Goal: Task Accomplishment & Management: Manage account settings

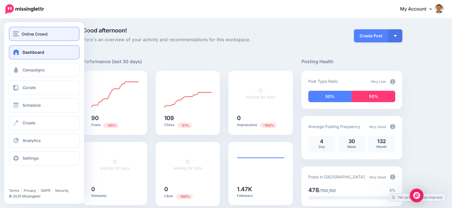
click at [14, 34] on img "button" at bounding box center [16, 33] width 6 height 5
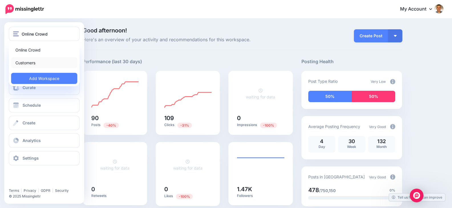
click at [34, 62] on link "Customers" at bounding box center [44, 62] width 66 height 11
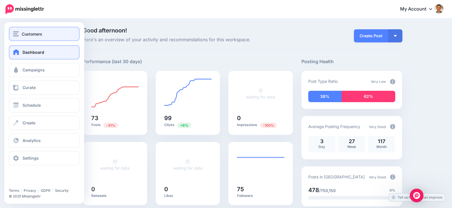
click at [45, 31] on div "Customers" at bounding box center [44, 34] width 62 height 7
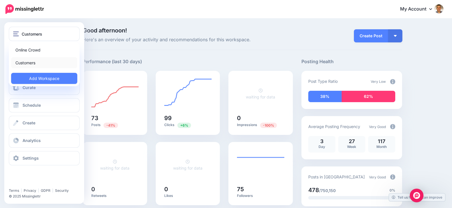
click at [36, 64] on link "Customers" at bounding box center [44, 62] width 66 height 11
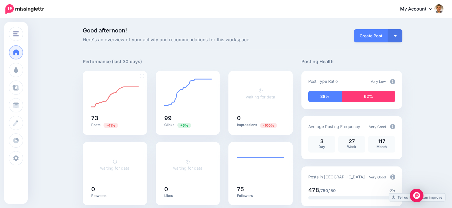
click at [115, 91] on foreignobject at bounding box center [114, 94] width 47 height 32
click at [217, 100] on div "99 Clicks +6%" at bounding box center [188, 103] width 64 height 64
click at [254, 105] on div "waiting for data" at bounding box center [260, 94] width 47 height 32
click at [141, 100] on div "73 Posts -41%" at bounding box center [115, 103] width 64 height 64
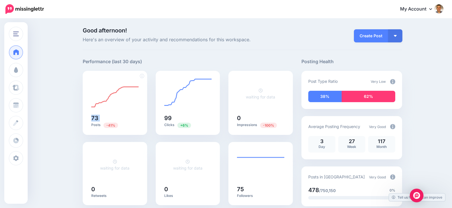
click at [141, 100] on div "73 Posts -41%" at bounding box center [115, 103] width 64 height 64
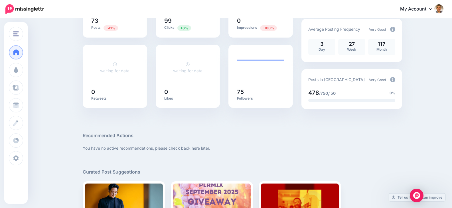
scroll to position [0, 0]
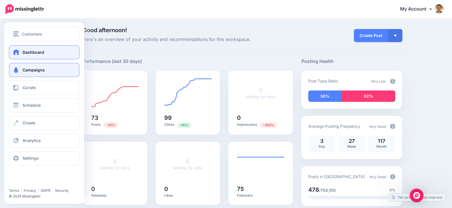
click at [43, 70] on span "Campaigns" at bounding box center [34, 70] width 22 height 5
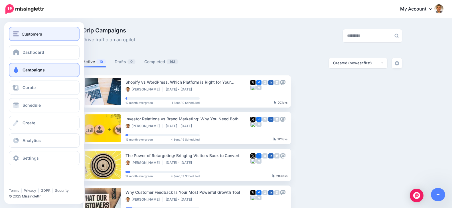
click at [19, 30] on button "Customers" at bounding box center [44, 34] width 71 height 14
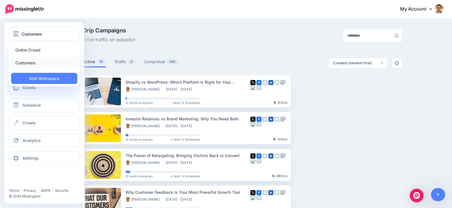
click at [31, 60] on link "Customers" at bounding box center [44, 62] width 66 height 11
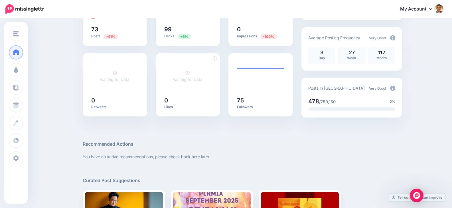
scroll to position [28, 0]
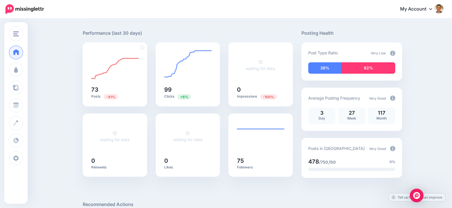
click at [95, 71] on foreignobject at bounding box center [114, 66] width 47 height 32
click at [191, 63] on foreignobject at bounding box center [187, 66] width 47 height 32
click at [262, 64] on icon at bounding box center [260, 62] width 4 height 4
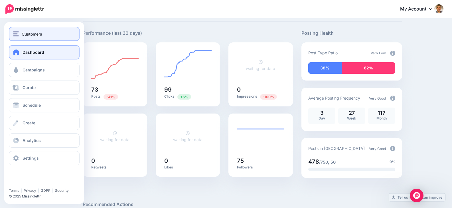
click at [16, 32] on img "button" at bounding box center [16, 33] width 6 height 5
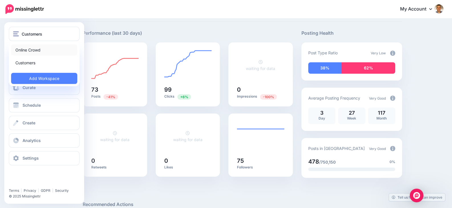
click at [28, 52] on link "Online Crowd" at bounding box center [44, 49] width 66 height 11
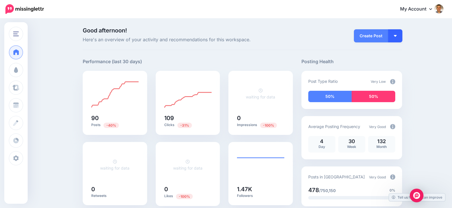
click at [397, 37] on button "button" at bounding box center [395, 35] width 14 height 13
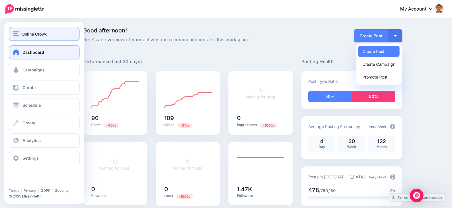
click at [14, 33] on img "button" at bounding box center [16, 33] width 6 height 5
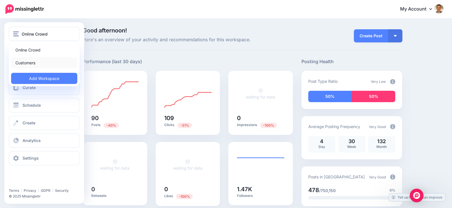
click at [32, 63] on link "Customers" at bounding box center [44, 62] width 66 height 11
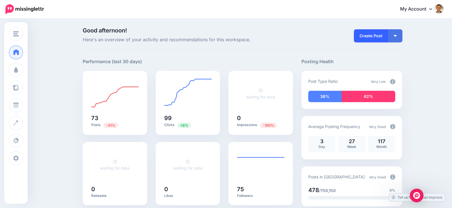
click at [387, 38] on link "Create Post" at bounding box center [371, 35] width 34 height 13
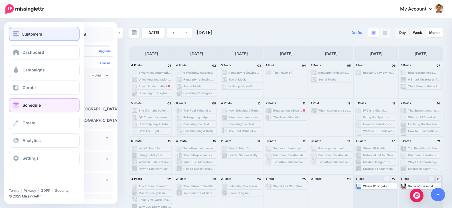
click at [15, 31] on img "button" at bounding box center [16, 33] width 6 height 5
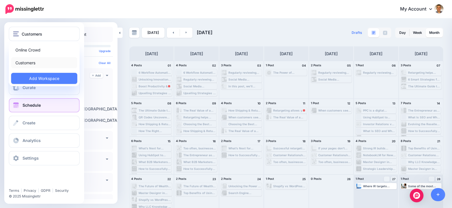
click at [30, 60] on link "Customers" at bounding box center [44, 62] width 66 height 11
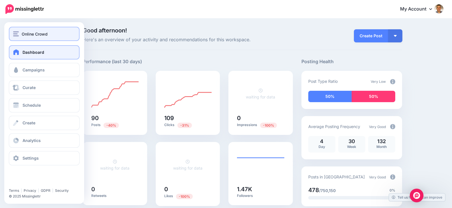
click at [46, 32] on span "Online Crowd" at bounding box center [35, 34] width 26 height 7
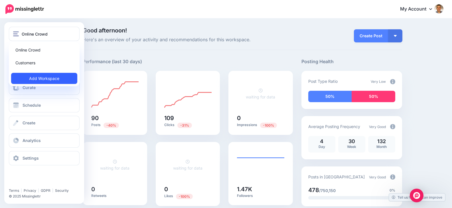
click at [46, 77] on link "Add Workspace" at bounding box center [44, 78] width 66 height 11
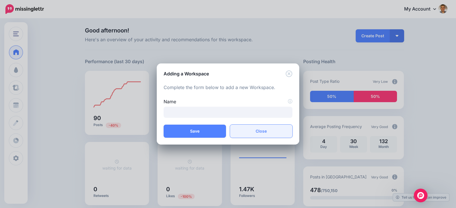
click at [249, 131] on link "Close" at bounding box center [261, 131] width 62 height 13
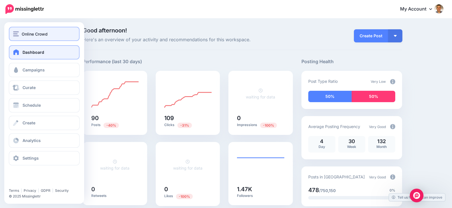
click at [17, 31] on img "button" at bounding box center [16, 33] width 6 height 5
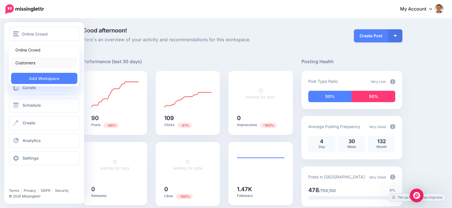
click at [38, 59] on link "Customers" at bounding box center [44, 62] width 66 height 11
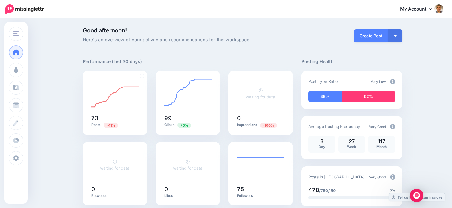
click at [118, 99] on foreignobject at bounding box center [114, 94] width 47 height 32
click at [188, 99] on foreignobject at bounding box center [187, 94] width 47 height 32
click at [265, 107] on div "waiting for data" at bounding box center [260, 94] width 47 height 32
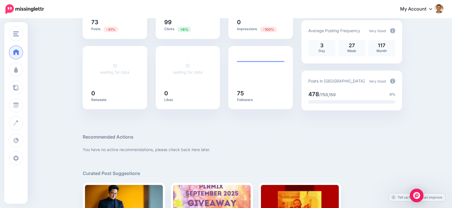
scroll to position [114, 0]
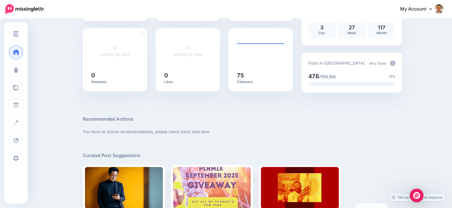
click at [107, 60] on div "waiting for data" at bounding box center [114, 51] width 47 height 32
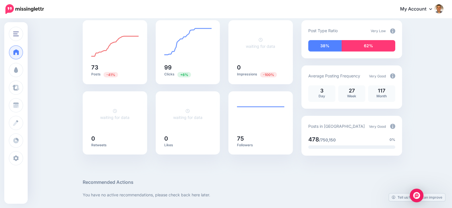
scroll to position [0, 0]
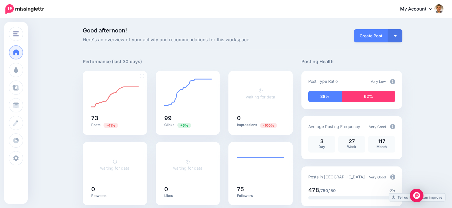
click at [119, 100] on foreignobject at bounding box center [114, 94] width 47 height 32
click at [396, 37] on button "button" at bounding box center [395, 35] width 14 height 13
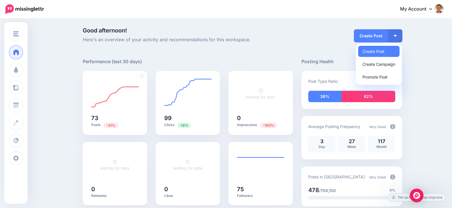
click at [119, 96] on foreignobject at bounding box center [114, 94] width 47 height 32
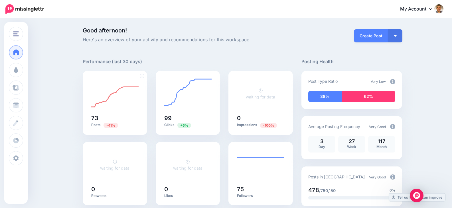
click at [119, 96] on foreignobject at bounding box center [114, 94] width 47 height 32
click at [175, 97] on foreignobject at bounding box center [187, 94] width 47 height 32
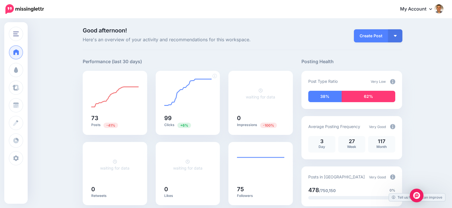
click at [176, 97] on foreignobject at bounding box center [187, 94] width 47 height 32
click at [167, 130] on div "99 Clicks +6%" at bounding box center [188, 103] width 64 height 64
click at [168, 125] on p "Clicks +6%" at bounding box center [187, 125] width 47 height 5
click at [241, 115] on h5 "0" at bounding box center [260, 118] width 47 height 6
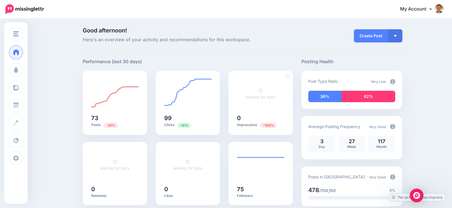
click at [243, 112] on div "waiting for data 0 Impressions -100%" at bounding box center [260, 103] width 64 height 64
click at [243, 113] on div "waiting for data 0 Impressions -100%" at bounding box center [260, 103] width 64 height 64
click at [127, 105] on foreignobject at bounding box center [114, 94] width 47 height 32
click at [126, 106] on foreignobject at bounding box center [114, 94] width 47 height 32
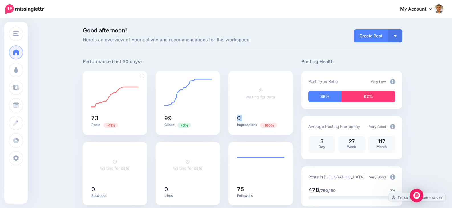
click at [126, 107] on foreignobject at bounding box center [114, 94] width 47 height 32
click at [119, 96] on foreignobject at bounding box center [114, 94] width 47 height 32
click at [118, 96] on foreignobject at bounding box center [114, 94] width 47 height 32
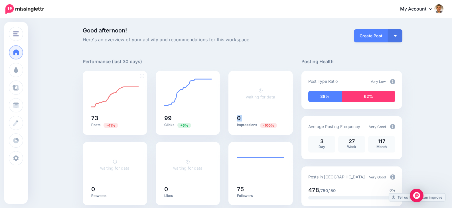
click at [118, 96] on foreignobject at bounding box center [114, 94] width 47 height 32
click at [100, 87] on foreignobject at bounding box center [114, 94] width 47 height 32
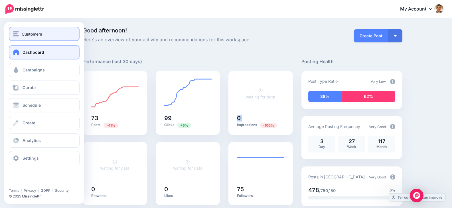
click at [17, 33] on img "button" at bounding box center [16, 33] width 6 height 5
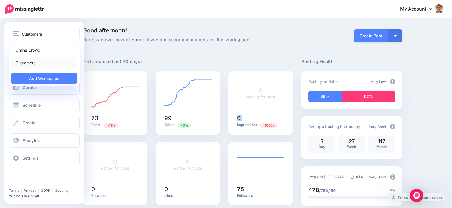
click at [46, 64] on link "Customers" at bounding box center [44, 62] width 66 height 11
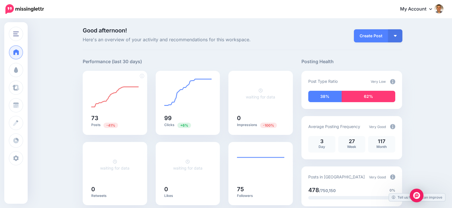
drag, startPoint x: 103, startPoint y: 101, endPoint x: 100, endPoint y: 101, distance: 2.9
click at [101, 101] on foreignobject at bounding box center [114, 94] width 47 height 32
click at [99, 125] on p "Posts -41%" at bounding box center [114, 125] width 47 height 5
click at [114, 125] on span "-41%" at bounding box center [110, 125] width 15 height 5
click at [95, 118] on h5 "73" at bounding box center [114, 118] width 47 height 6
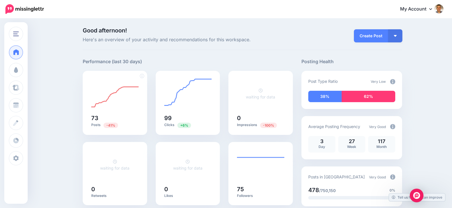
click at [132, 114] on div "73 Posts -41%" at bounding box center [115, 103] width 64 height 64
drag, startPoint x: 165, startPoint y: 113, endPoint x: 173, endPoint y: 116, distance: 9.2
click at [165, 113] on div "99 Clicks +6%" at bounding box center [188, 103] width 64 height 64
drag, startPoint x: 174, startPoint y: 117, endPoint x: 189, endPoint y: 118, distance: 15.7
click at [174, 117] on h5 "99" at bounding box center [187, 118] width 47 height 6
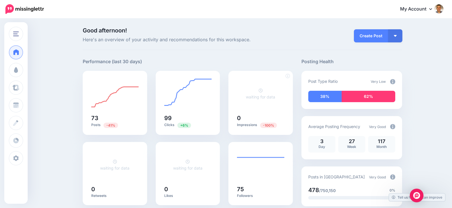
click at [263, 112] on div "waiting for data 0 Impressions -100%" at bounding box center [260, 103] width 64 height 64
click at [254, 125] on p "Impressions -100%" at bounding box center [260, 125] width 47 height 5
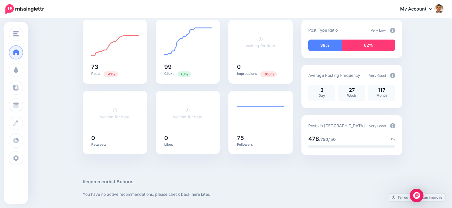
scroll to position [57, 0]
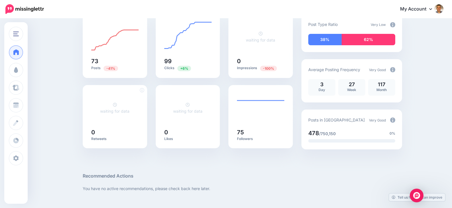
click at [88, 136] on div "waiting for data 0 Retweets" at bounding box center [115, 116] width 64 height 63
click at [119, 136] on div "0 Retweets" at bounding box center [114, 136] width 47 height 12
click at [174, 130] on h5 "0" at bounding box center [187, 133] width 47 height 6
click at [175, 130] on h5 "0" at bounding box center [187, 133] width 47 height 6
click at [261, 127] on div "75 Followers" at bounding box center [260, 116] width 64 height 63
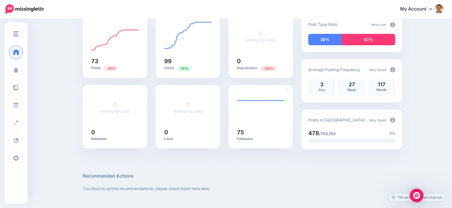
click at [262, 127] on div "75 Followers" at bounding box center [260, 116] width 64 height 63
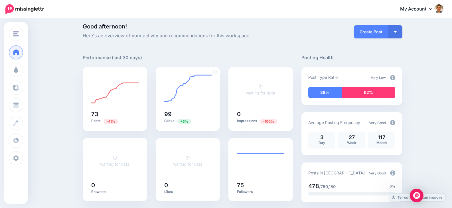
scroll to position [0, 0]
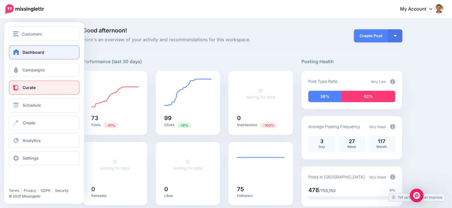
click at [37, 86] on link "Curate" at bounding box center [44, 88] width 71 height 14
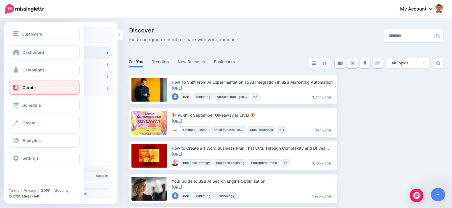
click at [46, 86] on link "Curate" at bounding box center [44, 88] width 71 height 14
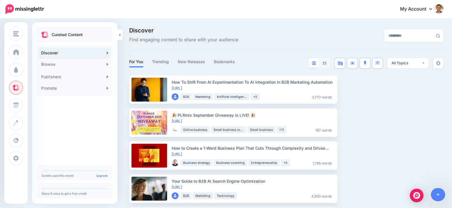
click at [117, 35] on link at bounding box center [119, 35] width 5 height 10
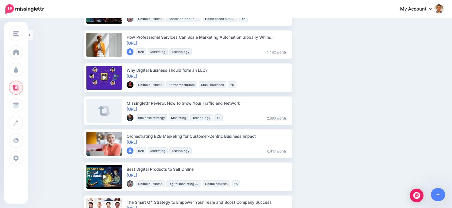
scroll to position [285, 0]
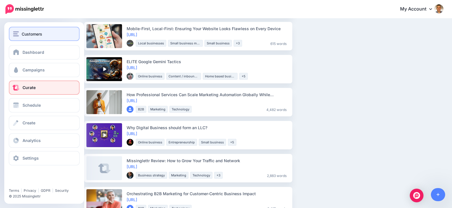
click at [12, 32] on button "Customers" at bounding box center [44, 34] width 71 height 14
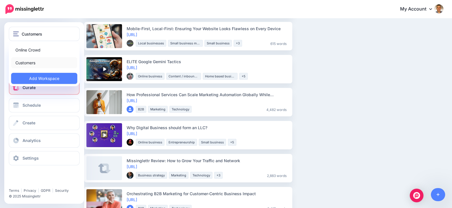
click at [34, 59] on link "Customers" at bounding box center [44, 62] width 66 height 11
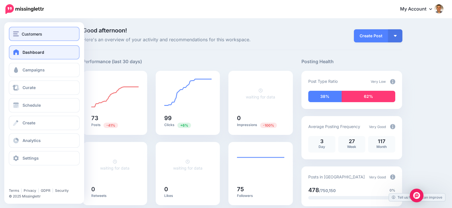
click at [21, 36] on div "Customers" at bounding box center [44, 34] width 62 height 7
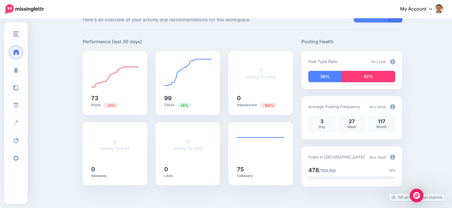
scroll to position [28, 0]
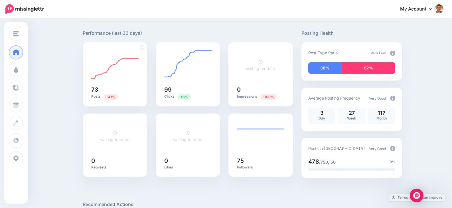
click at [112, 85] on div "73 Posts -41%" at bounding box center [115, 74] width 64 height 64
click at [113, 84] on div "73 Posts -41%" at bounding box center [115, 74] width 64 height 64
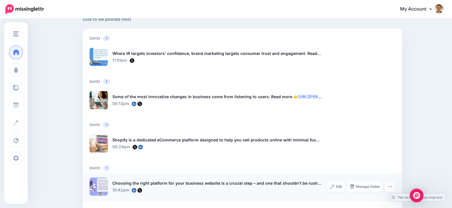
scroll to position [285, 0]
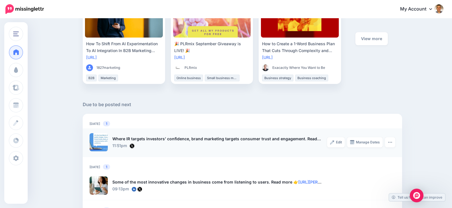
click at [99, 140] on div at bounding box center [98, 142] width 18 height 18
click at [153, 142] on div "Where IR targets investors’ confidence, brand marketing targets consumer trust …" at bounding box center [216, 139] width 209 height 7
click at [154, 138] on div "Where IR targets investors’ confidence, brand marketing targets consumer trust …" at bounding box center [216, 139] width 209 height 7
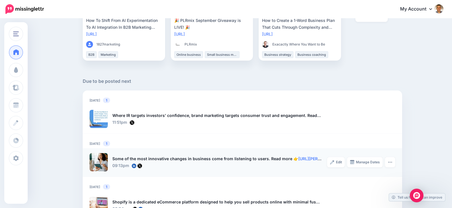
scroll to position [342, 0]
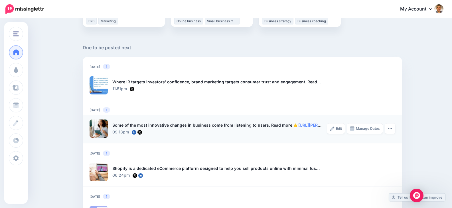
click at [172, 129] on div "09:13pm Sun, September 28, 2025 09:13pm" at bounding box center [216, 132] width 209 height 7
click at [173, 127] on div "Some of the most innovative changes in business come from listening to users. R…" at bounding box center [216, 125] width 209 height 7
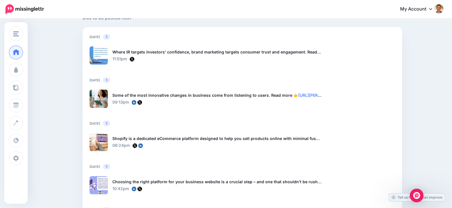
scroll to position [399, 0]
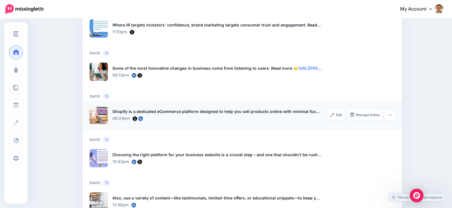
click at [176, 114] on div "Shopify is a dedicated eCommerce platform designed to help you sell products on…" at bounding box center [216, 111] width 209 height 7
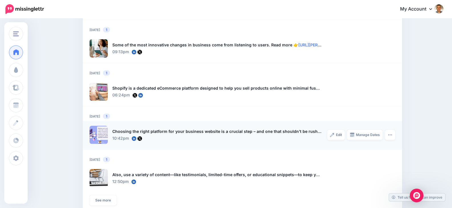
scroll to position [456, 0]
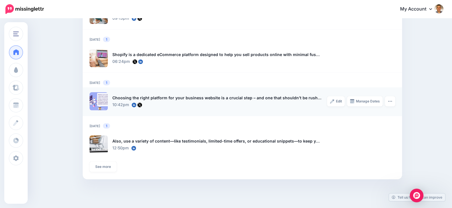
click at [178, 94] on div "Choosing the right platform for your business website is a crucial step – and o…" at bounding box center [216, 101] width 209 height 18
click at [178, 98] on div "Choosing the right platform for your business website is a crucial step – and o…" at bounding box center [216, 98] width 209 height 7
click at [173, 143] on div "Also, use a variety of content—like testimonials, limited-time offers, or educa…" at bounding box center [216, 141] width 209 height 7
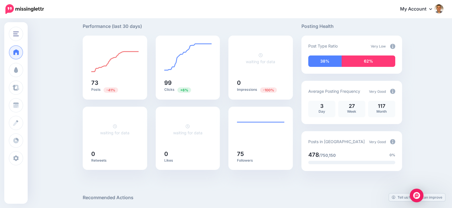
scroll to position [0, 0]
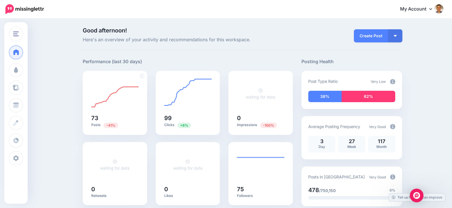
click at [123, 106] on foreignobject at bounding box center [114, 94] width 47 height 32
click at [130, 83] on foreignobject at bounding box center [114, 94] width 47 height 32
click at [177, 89] on foreignobject at bounding box center [187, 94] width 47 height 32
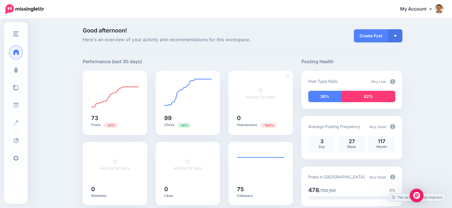
click at [245, 88] on div "waiting for data" at bounding box center [260, 94] width 47 height 32
click at [246, 88] on div "waiting for data" at bounding box center [260, 94] width 47 height 32
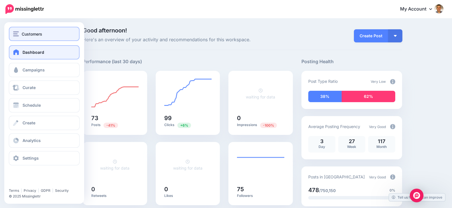
click at [48, 36] on div "Customers" at bounding box center [44, 34] width 62 height 7
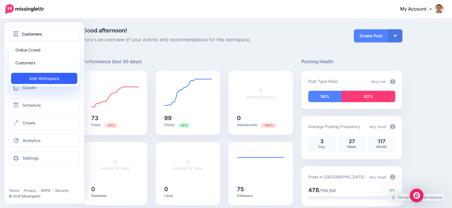
click at [50, 79] on link "Add Workspace" at bounding box center [44, 78] width 66 height 11
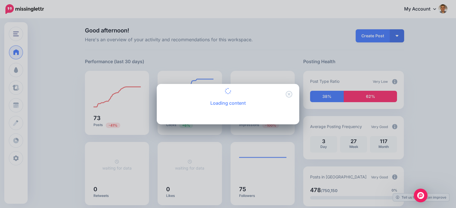
click at [287, 93] on div "Loading content" at bounding box center [228, 98] width 142 height 14
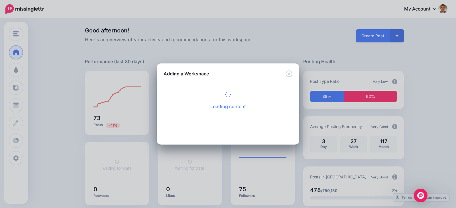
click at [287, 93] on div "Loading content Complete the form below to add a new Workspace. Name" at bounding box center [228, 101] width 142 height 48
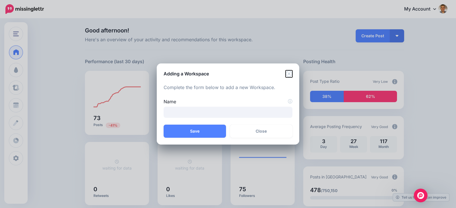
click at [290, 74] on icon "Close" at bounding box center [288, 73] width 7 height 7
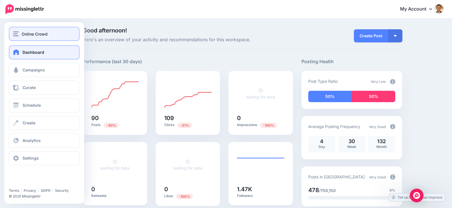
click at [18, 35] on img "button" at bounding box center [16, 33] width 6 height 5
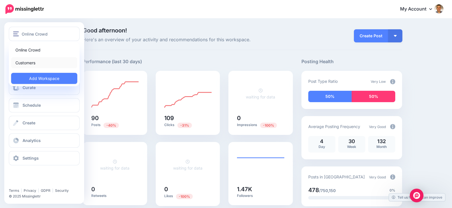
click at [28, 61] on link "Customers" at bounding box center [44, 62] width 66 height 11
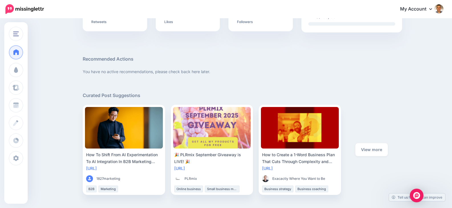
scroll to position [199, 0]
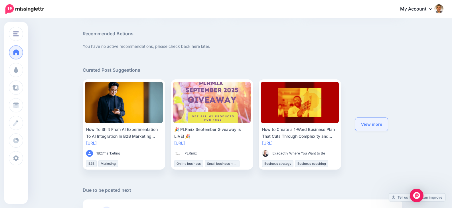
click at [378, 120] on link "View more" at bounding box center [371, 124] width 32 height 13
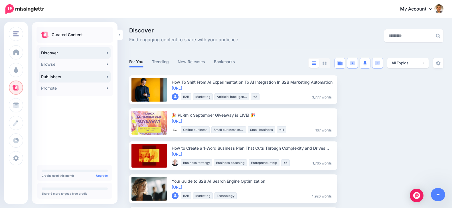
click at [75, 75] on link "Publishers" at bounding box center [75, 76] width 72 height 11
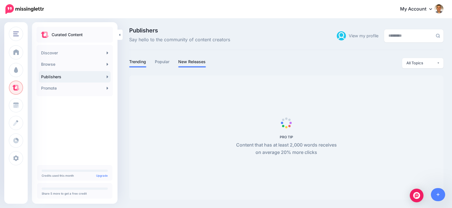
click at [184, 64] on link "New Releases" at bounding box center [192, 61] width 28 height 7
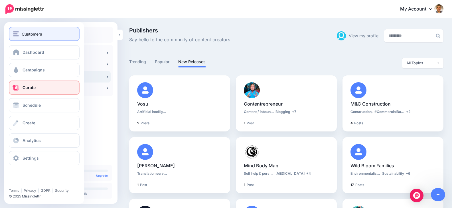
click at [23, 32] on span "Customers" at bounding box center [32, 34] width 21 height 7
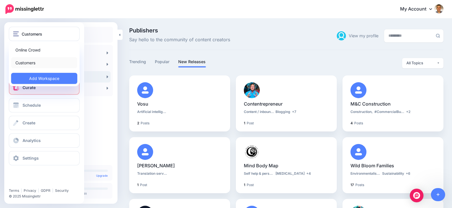
click at [34, 62] on link "Customers" at bounding box center [44, 62] width 66 height 11
